Goal: Transaction & Acquisition: Purchase product/service

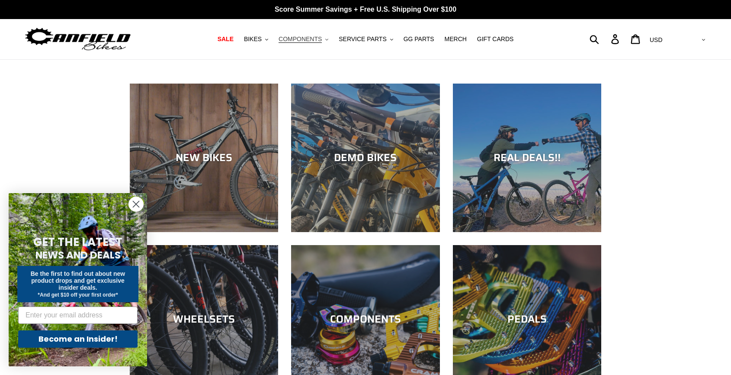
click at [317, 42] on span "COMPONENTS" at bounding box center [300, 38] width 43 height 7
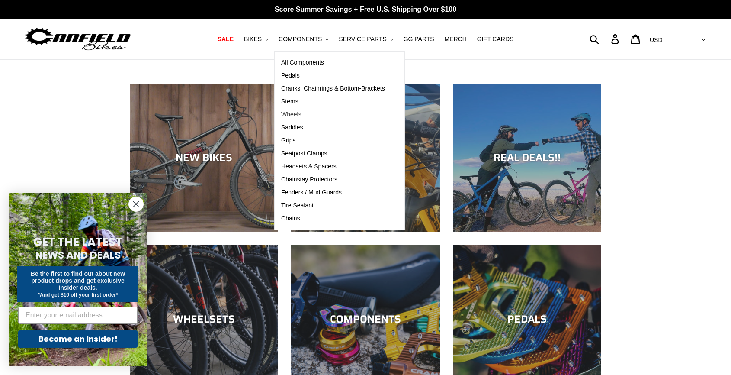
click at [302, 114] on span "Wheels" at bounding box center [291, 114] width 20 height 7
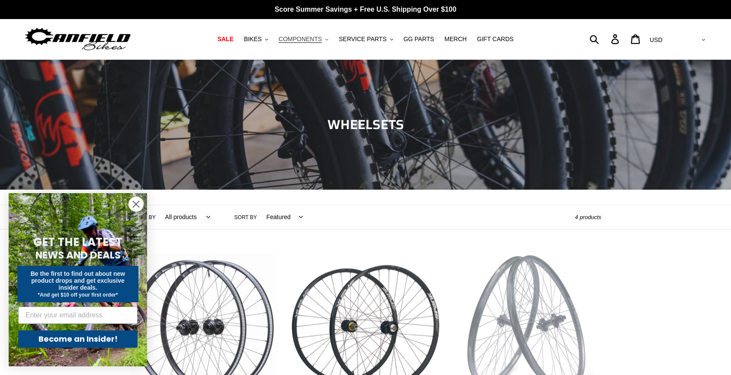
click at [302, 38] on span "COMPONENTS" at bounding box center [300, 38] width 43 height 7
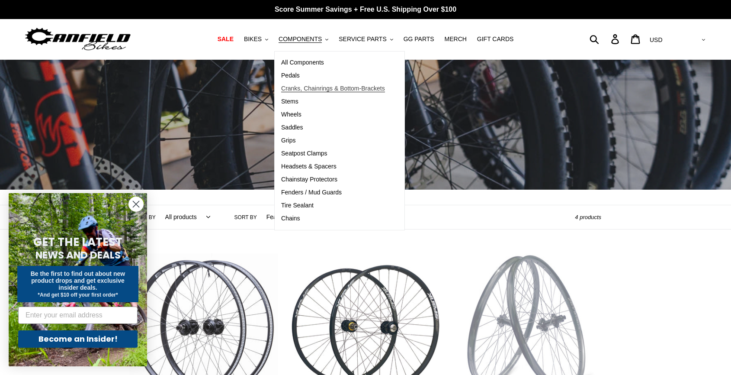
click at [312, 88] on span "Cranks, Chainrings & Bottom-Brackets" at bounding box center [333, 88] width 104 height 7
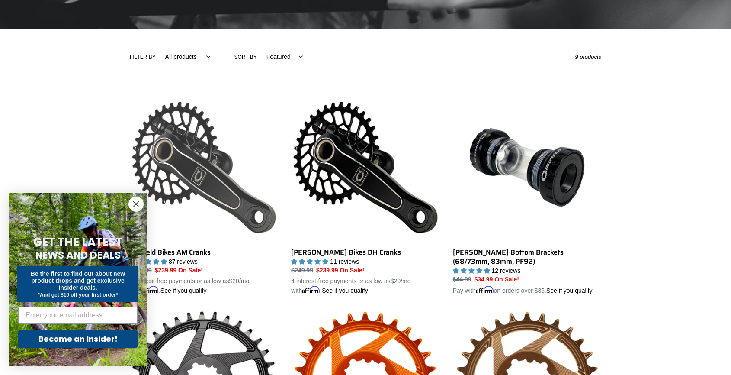
scroll to position [173, 0]
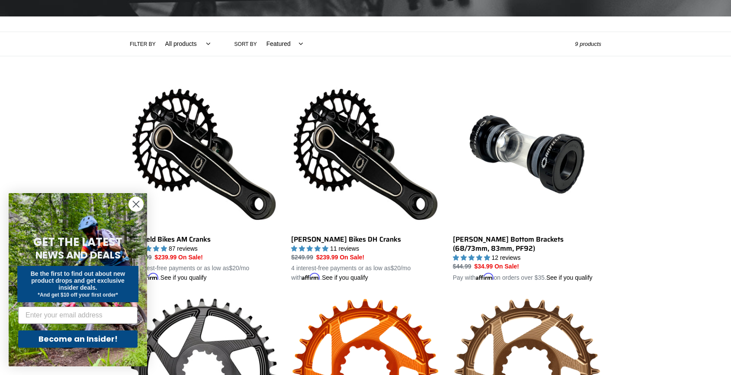
click at [141, 207] on circle "Close dialog" at bounding box center [136, 204] width 14 height 14
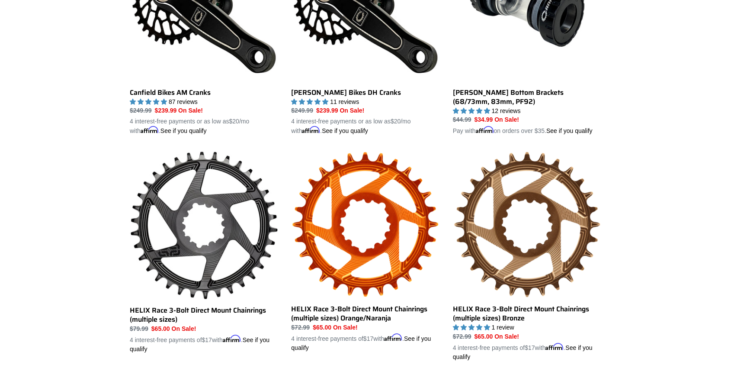
scroll to position [260, 0]
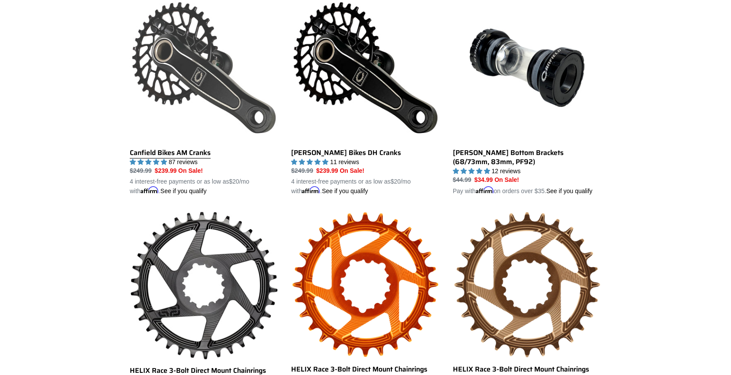
click at [191, 64] on link "Canfield Bikes AM Cranks" at bounding box center [204, 95] width 148 height 202
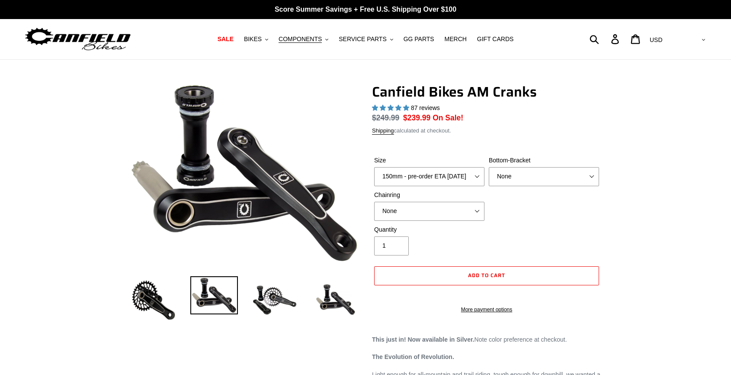
select select "highest-rating"
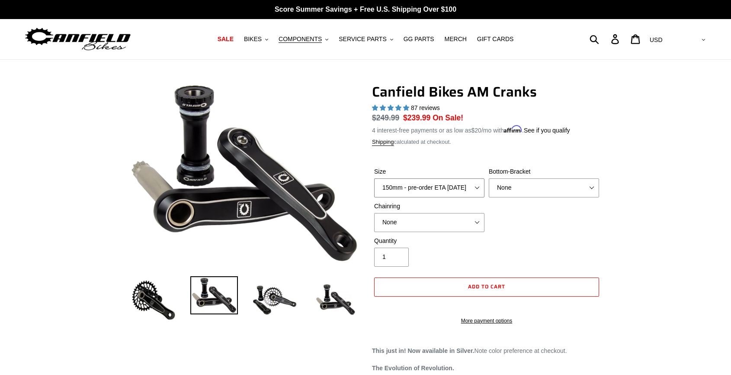
click at [453, 186] on select "150mm - pre-order ETA 9/30/25 155mm - pre-order ETA 9/30/25 160mm - pre-order E…" at bounding box center [429, 187] width 110 height 19
select select "160mm - pre-order ETA 9/30/25"
click at [374, 178] on select "150mm - pre-order ETA 9/30/25 155mm - pre-order ETA 9/30/25 160mm - pre-order E…" at bounding box center [429, 187] width 110 height 19
click at [510, 187] on select "None BSA Threaded 68/73mm Press Fit PF92" at bounding box center [544, 187] width 110 height 19
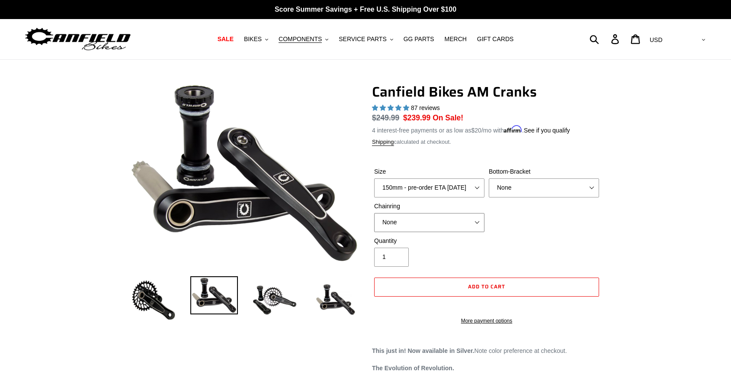
click at [458, 225] on select "None 30t Round (Boost 148) 30t Oval (Boost 148) 32t Round (Boost 148) 32t Oval …" at bounding box center [429, 222] width 110 height 19
select select "30t Round (Boost 148)"
click at [374, 213] on select "None 30t Round (Boost 148) 30t Oval (Boost 148) 32t Round (Boost 148) 32t Oval …" at bounding box center [429, 222] width 110 height 19
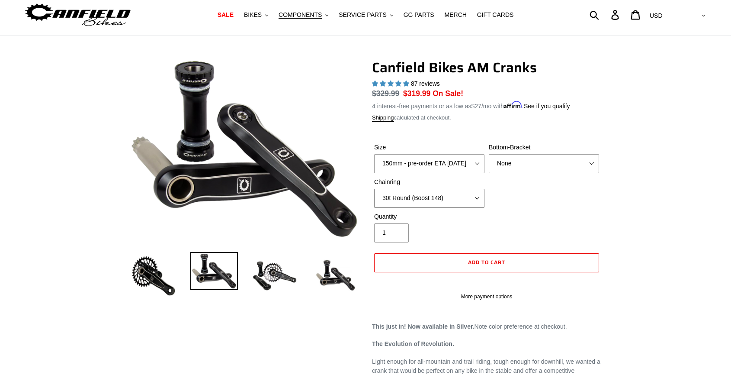
scroll to position [43, 0]
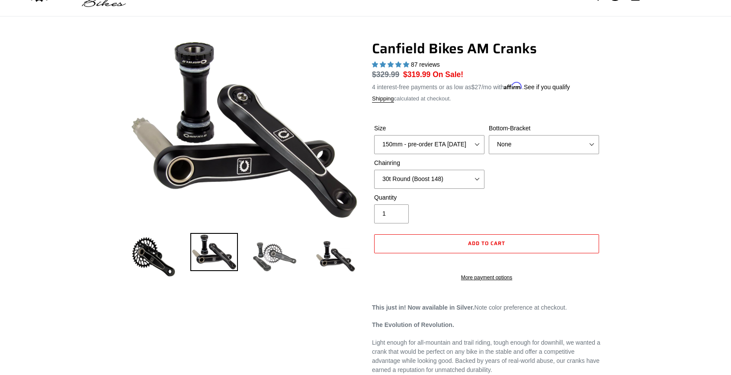
click at [274, 249] on img at bounding box center [275, 257] width 48 height 48
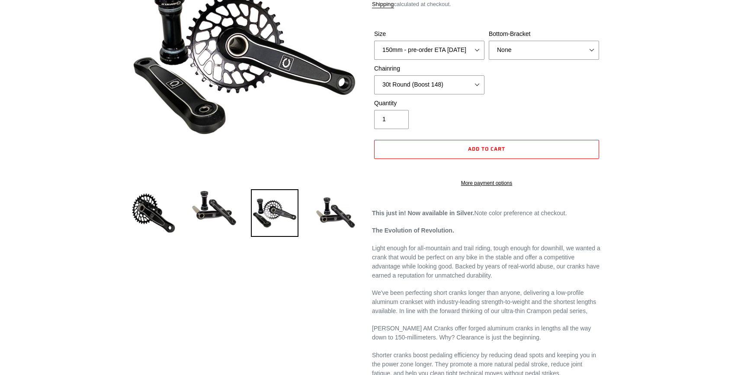
scroll to position [130, 0]
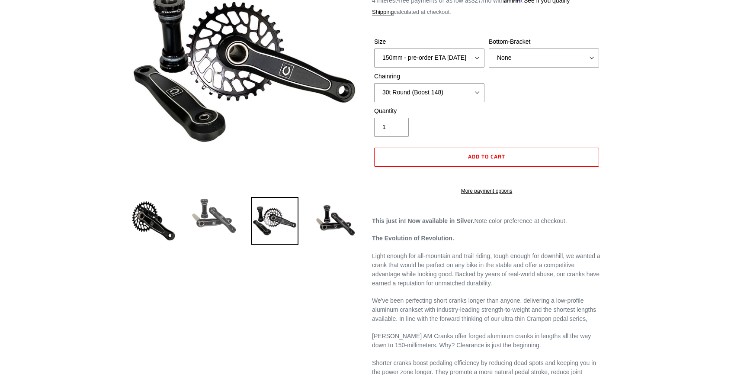
click at [209, 216] on img at bounding box center [214, 216] width 48 height 38
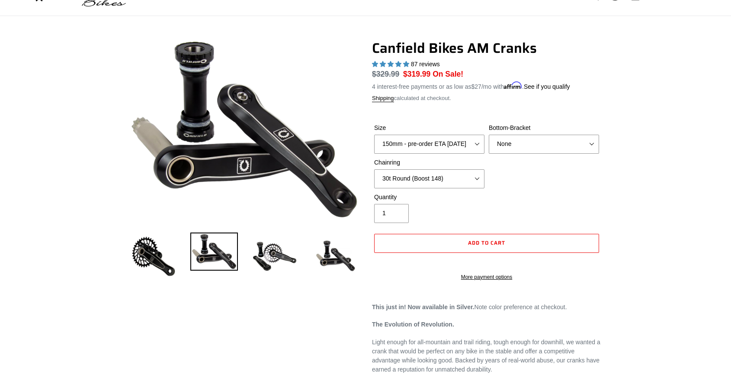
scroll to position [43, 0]
click at [533, 141] on select "None BSA Threaded 68/73mm Press Fit PF92" at bounding box center [544, 144] width 110 height 19
select select "BSA Threaded 68/73mm"
click at [489, 135] on select "None BSA Threaded 68/73mm Press Fit PF92" at bounding box center [544, 144] width 110 height 19
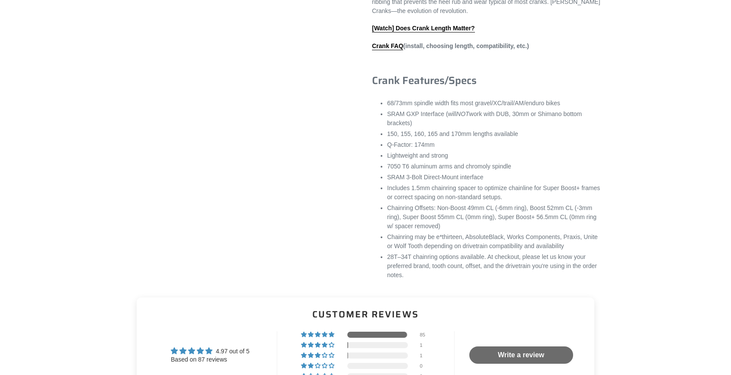
scroll to position [519, 0]
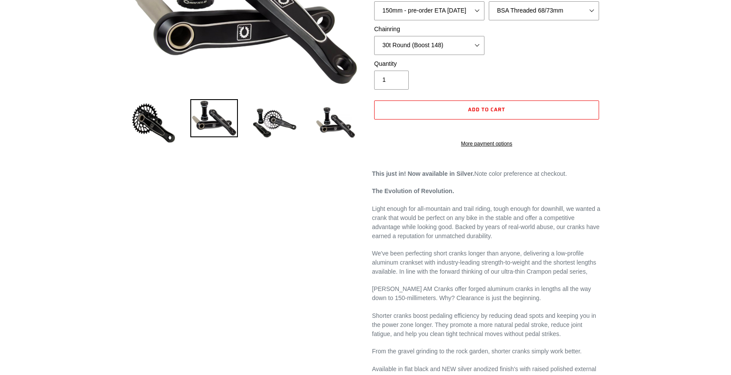
scroll to position [87, 0]
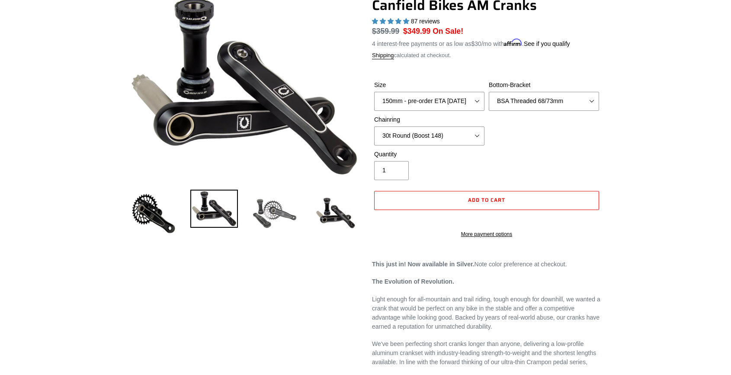
click at [271, 212] on img at bounding box center [275, 213] width 48 height 48
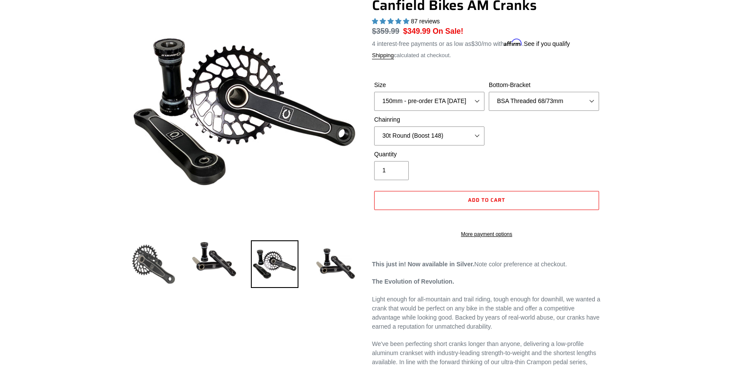
click at [167, 276] on img at bounding box center [154, 264] width 48 height 48
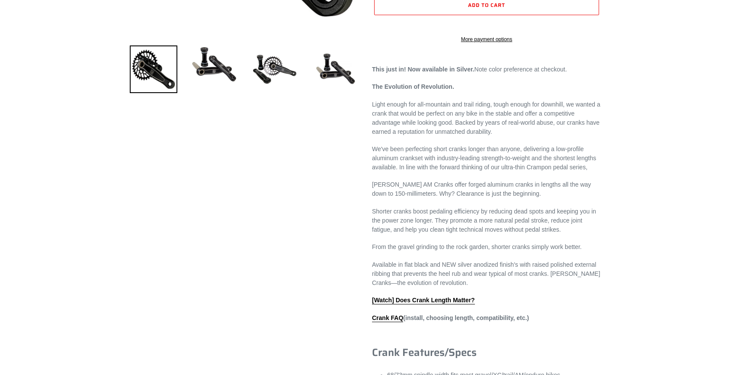
scroll to position [303, 0]
